Goal: Task Accomplishment & Management: Manage account settings

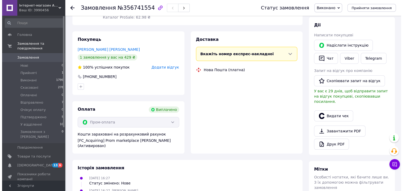
scroll to position [49, 0]
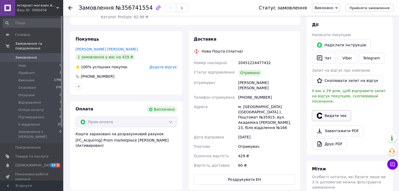
click at [331, 110] on button "Видати чек" at bounding box center [331, 115] width 39 height 11
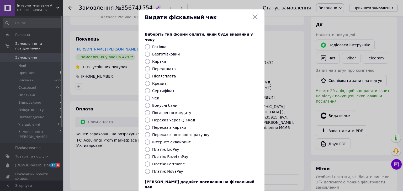
click at [148, 154] on input "Платіж RozetkaPay" at bounding box center [147, 156] width 5 height 5
radio input "true"
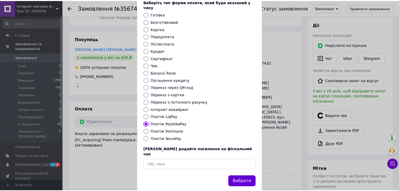
scroll to position [34, 0]
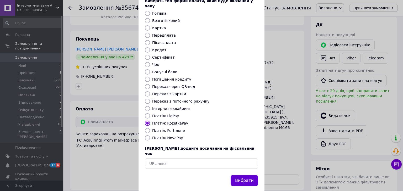
click at [243, 175] on button "Вибрати" at bounding box center [244, 180] width 28 height 11
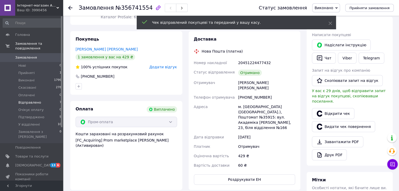
click at [27, 100] on span "Відправлено" at bounding box center [29, 102] width 23 height 5
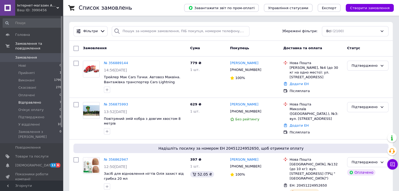
click at [27, 100] on span "Відправлено" at bounding box center [29, 102] width 23 height 5
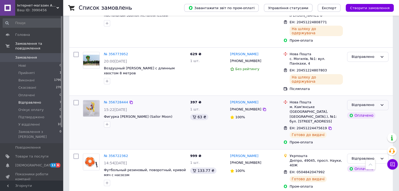
scroll to position [211, 0]
click at [384, 100] on div "Відправлено" at bounding box center [367, 105] width 41 height 10
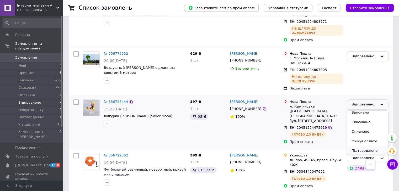
scroll to position [24, 0]
click at [369, 145] on li "У відділенні" at bounding box center [367, 150] width 41 height 10
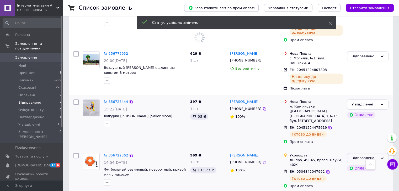
click at [381, 156] on icon at bounding box center [382, 158] width 4 height 4
click at [34, 122] on span "У відділенні" at bounding box center [28, 124] width 21 height 5
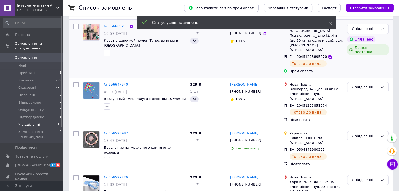
scroll to position [121, 0]
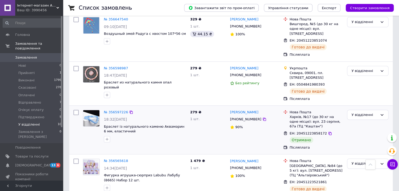
click at [92, 110] on img at bounding box center [91, 118] width 16 height 16
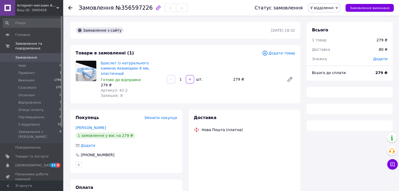
click at [333, 9] on span "У відділенні" at bounding box center [321, 8] width 23 height 4
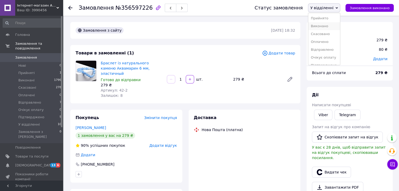
click at [327, 28] on li "Виконано" at bounding box center [324, 26] width 32 height 8
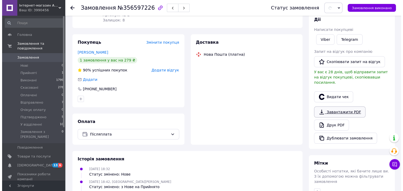
scroll to position [79, 0]
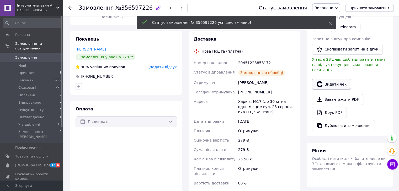
click at [330, 79] on button "Видати чек" at bounding box center [331, 84] width 39 height 11
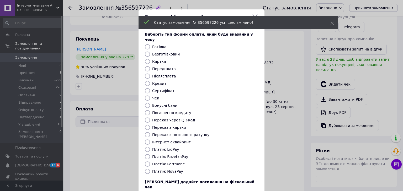
click at [144, 169] on div at bounding box center [147, 171] width 7 height 5
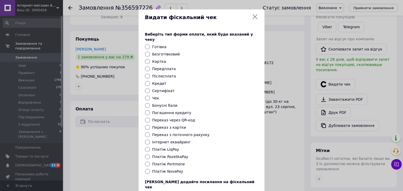
click at [145, 169] on input "Платіж NovaPay" at bounding box center [147, 171] width 5 height 5
radio input "true"
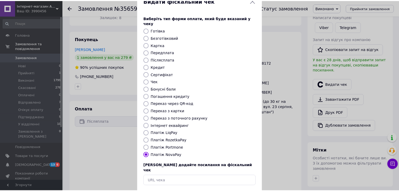
scroll to position [34, 0]
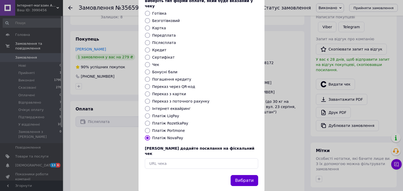
click at [246, 175] on button "Вибрати" at bounding box center [244, 180] width 28 height 11
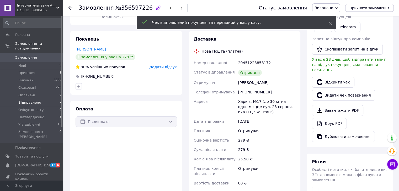
click at [26, 100] on span "Відправлено" at bounding box center [29, 102] width 23 height 5
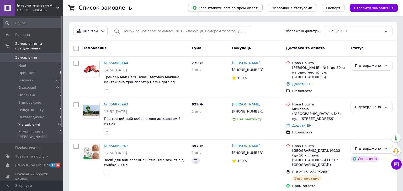
click at [26, 122] on span "У відділенні" at bounding box center [28, 124] width 21 height 5
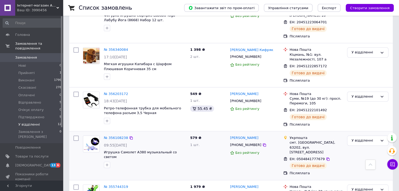
scroll to position [444, 0]
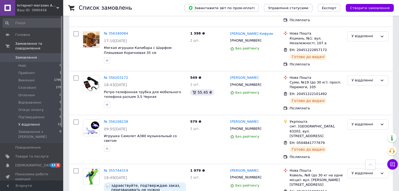
click at [29, 122] on span "У відділенні" at bounding box center [28, 124] width 21 height 5
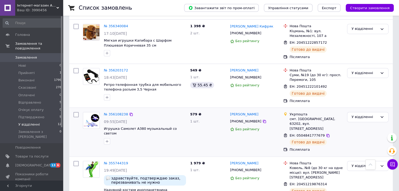
scroll to position [354, 0]
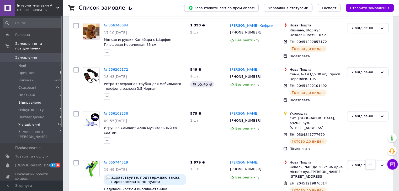
click at [31, 100] on span "Відправлено" at bounding box center [29, 102] width 23 height 5
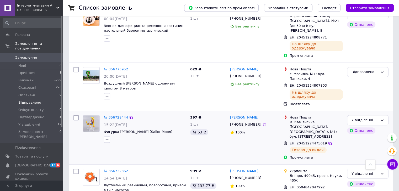
scroll to position [211, 0]
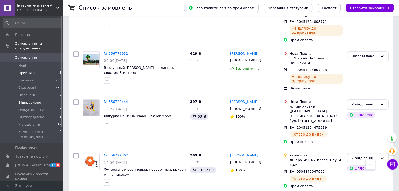
click at [25, 71] on span "Прийняті" at bounding box center [26, 73] width 16 height 5
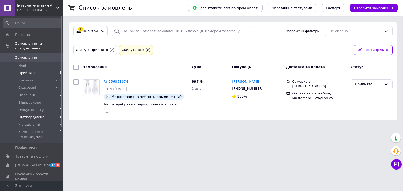
click at [28, 115] on span "Підтверджено" at bounding box center [31, 117] width 26 height 5
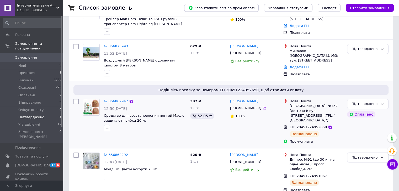
scroll to position [127, 0]
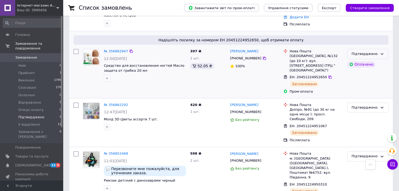
click at [382, 53] on icon at bounding box center [382, 54] width 4 height 4
click at [368, 78] on li "Відправлено" at bounding box center [367, 80] width 41 height 10
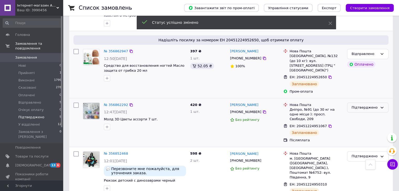
click at [381, 106] on icon at bounding box center [382, 108] width 4 height 4
click at [364, 129] on li "Відправлено" at bounding box center [367, 134] width 41 height 10
click at [378, 151] on div "Підтверджено" at bounding box center [367, 156] width 41 height 10
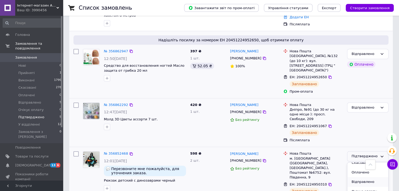
click at [357, 177] on li "Відправлено" at bounding box center [367, 182] width 41 height 10
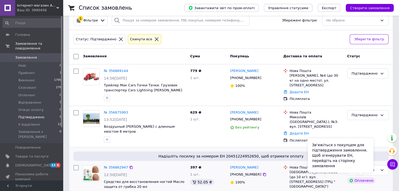
scroll to position [0, 0]
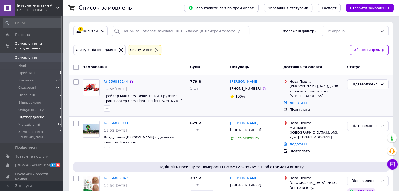
click at [362, 109] on div "Підтверджено" at bounding box center [368, 95] width 46 height 37
click at [91, 128] on img at bounding box center [91, 129] width 16 height 10
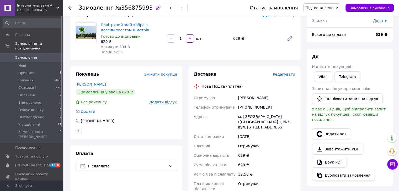
scroll to position [105, 0]
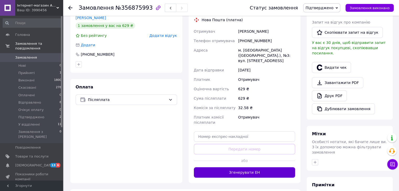
click at [252, 168] on button "Згенерувати ЕН" at bounding box center [244, 172] width 101 height 10
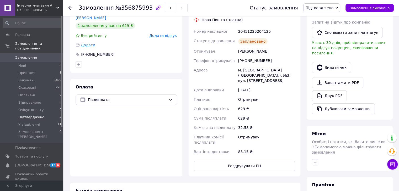
click at [27, 115] on span "Підтверджено" at bounding box center [31, 117] width 26 height 5
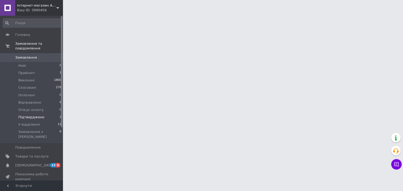
click at [30, 115] on span "Підтверджено" at bounding box center [31, 117] width 26 height 5
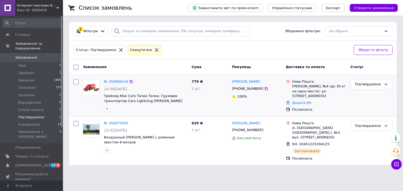
click at [90, 94] on img at bounding box center [91, 88] width 16 height 16
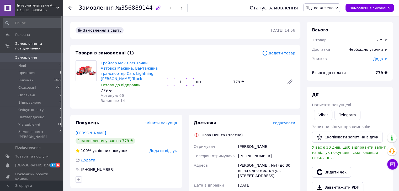
click at [286, 121] on span "Редагувати" at bounding box center [284, 123] width 22 height 4
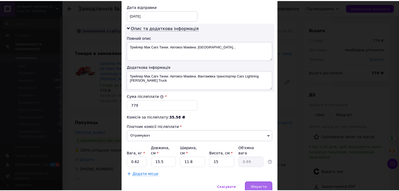
scroll to position [266, 0]
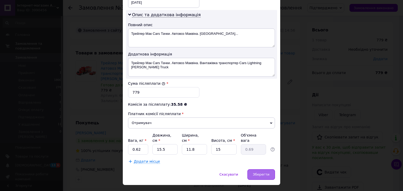
click at [261, 170] on div "Зберегти" at bounding box center [261, 175] width 28 height 10
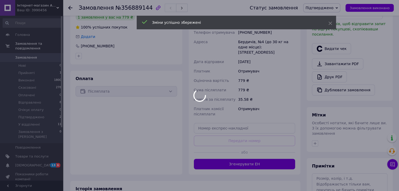
scroll to position [157, 0]
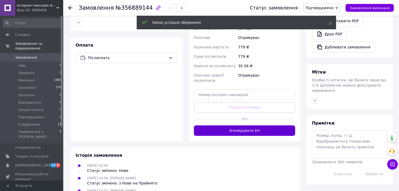
click at [239, 126] on button "Згенерувати ЕН" at bounding box center [244, 131] width 101 height 10
